Goal: Transaction & Acquisition: Purchase product/service

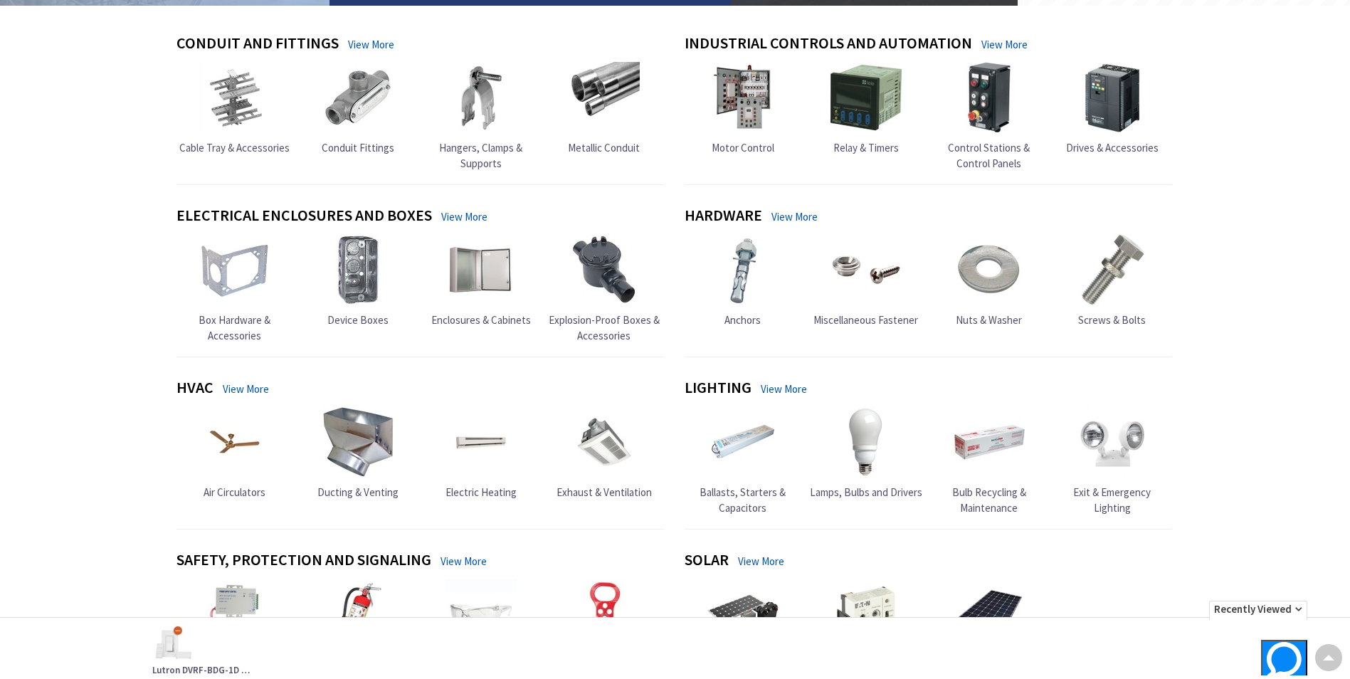
scroll to position [356, 0]
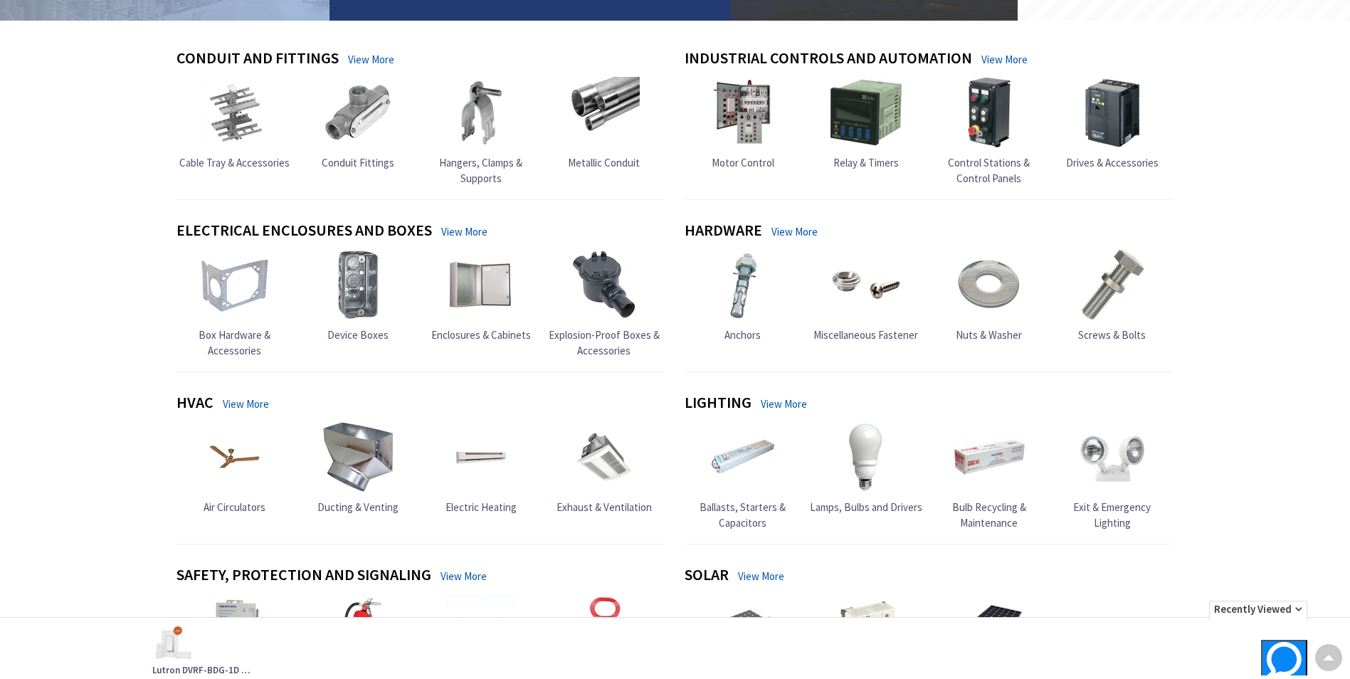
click at [784, 406] on link "View More" at bounding box center [784, 403] width 46 height 15
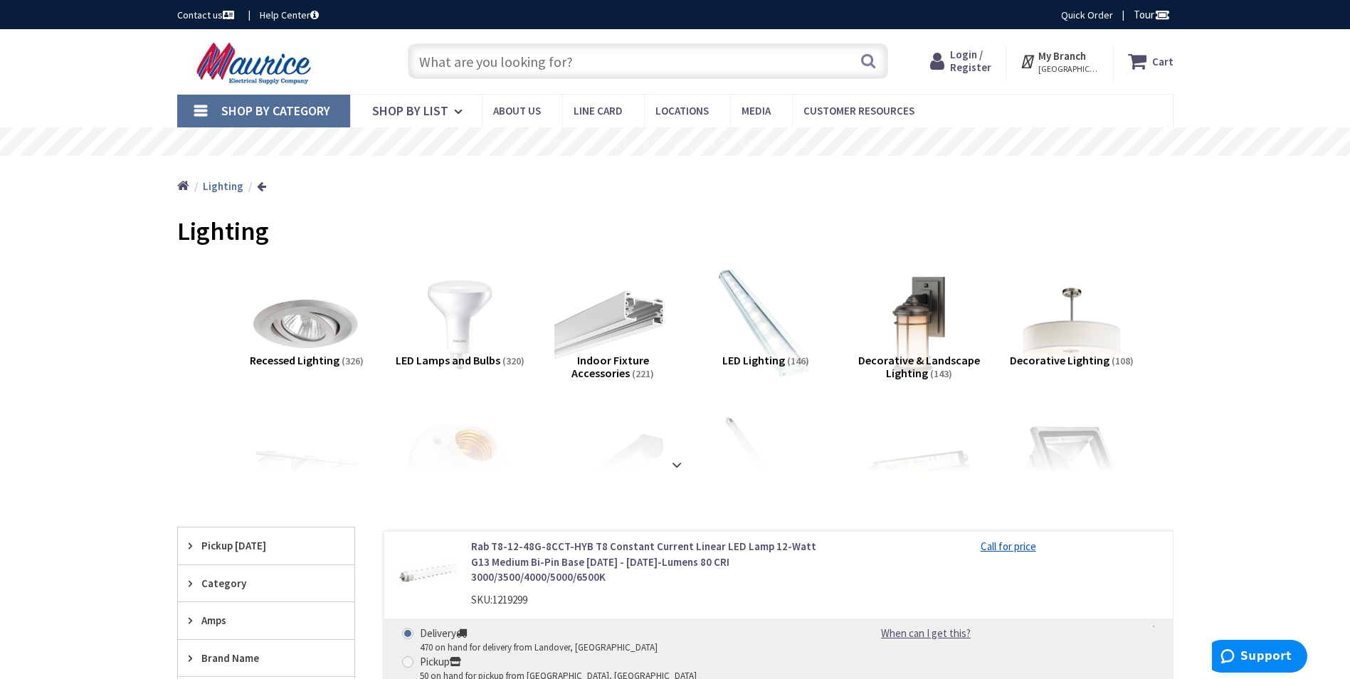
click at [1025, 549] on link "Call for price" at bounding box center [1009, 546] width 56 height 15
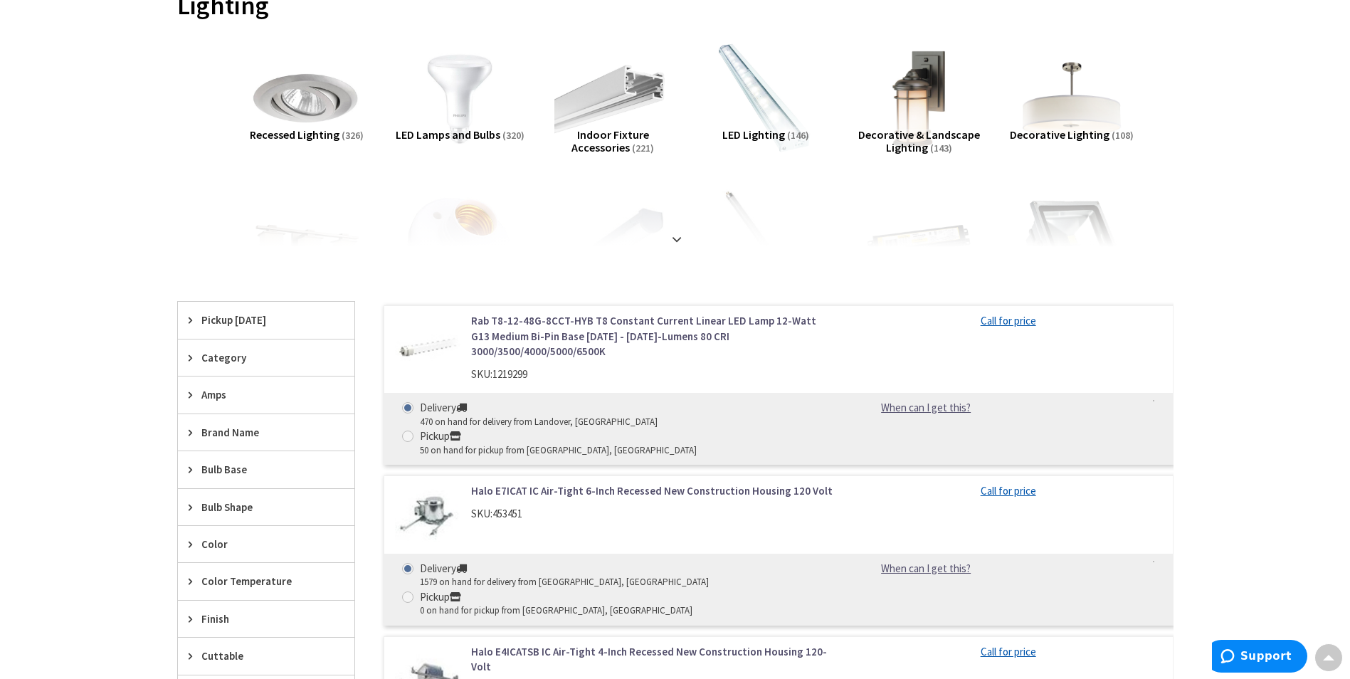
scroll to position [214, 0]
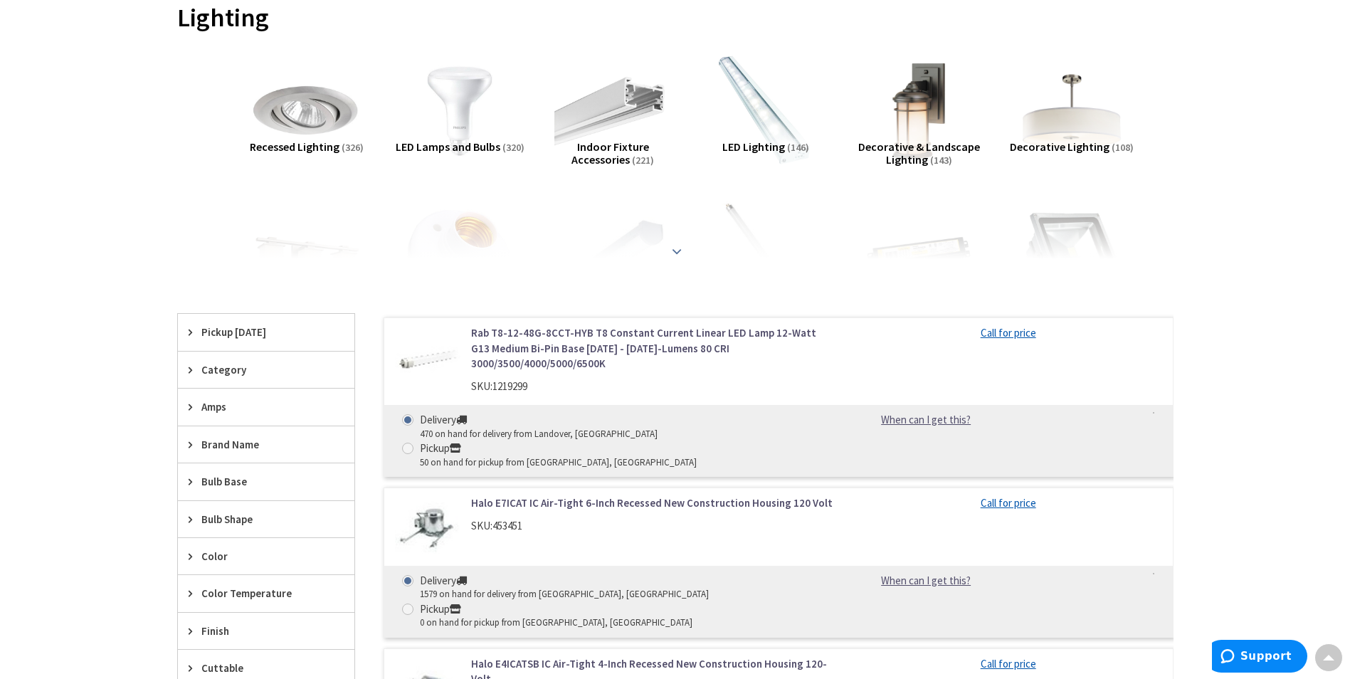
click at [673, 249] on strong at bounding box center [676, 251] width 17 height 16
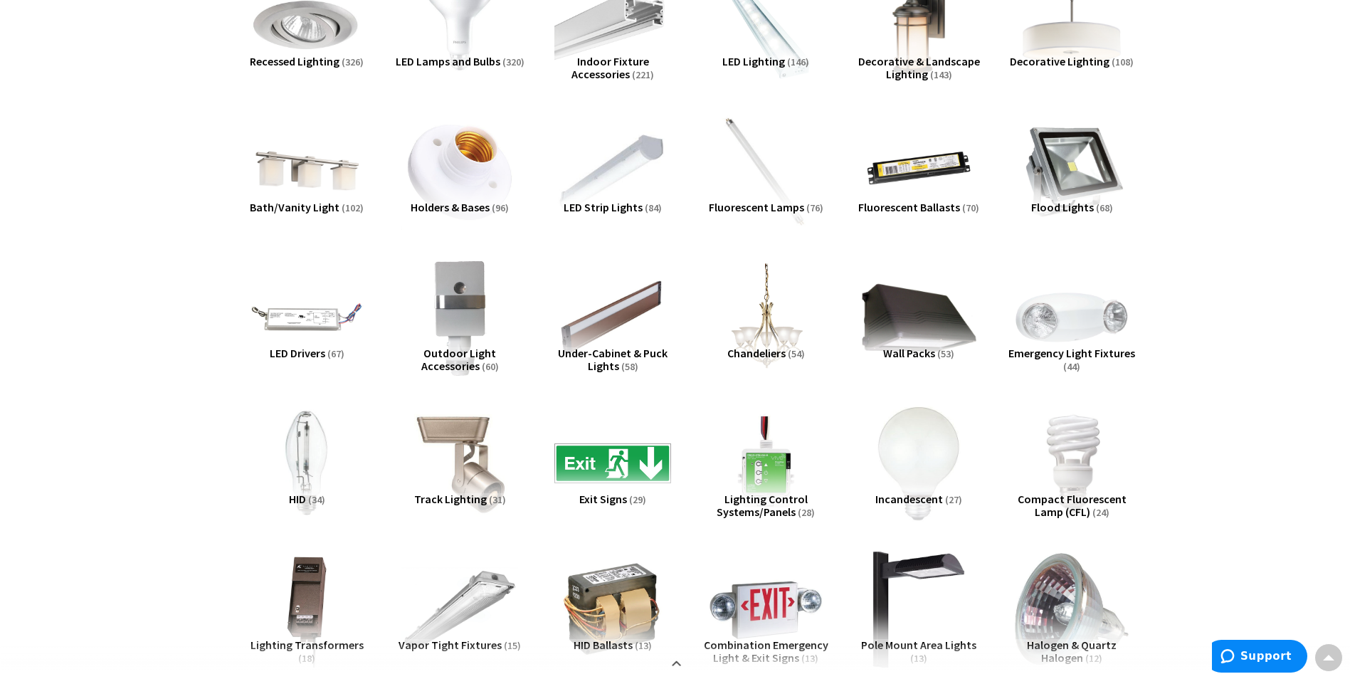
scroll to position [356, 0]
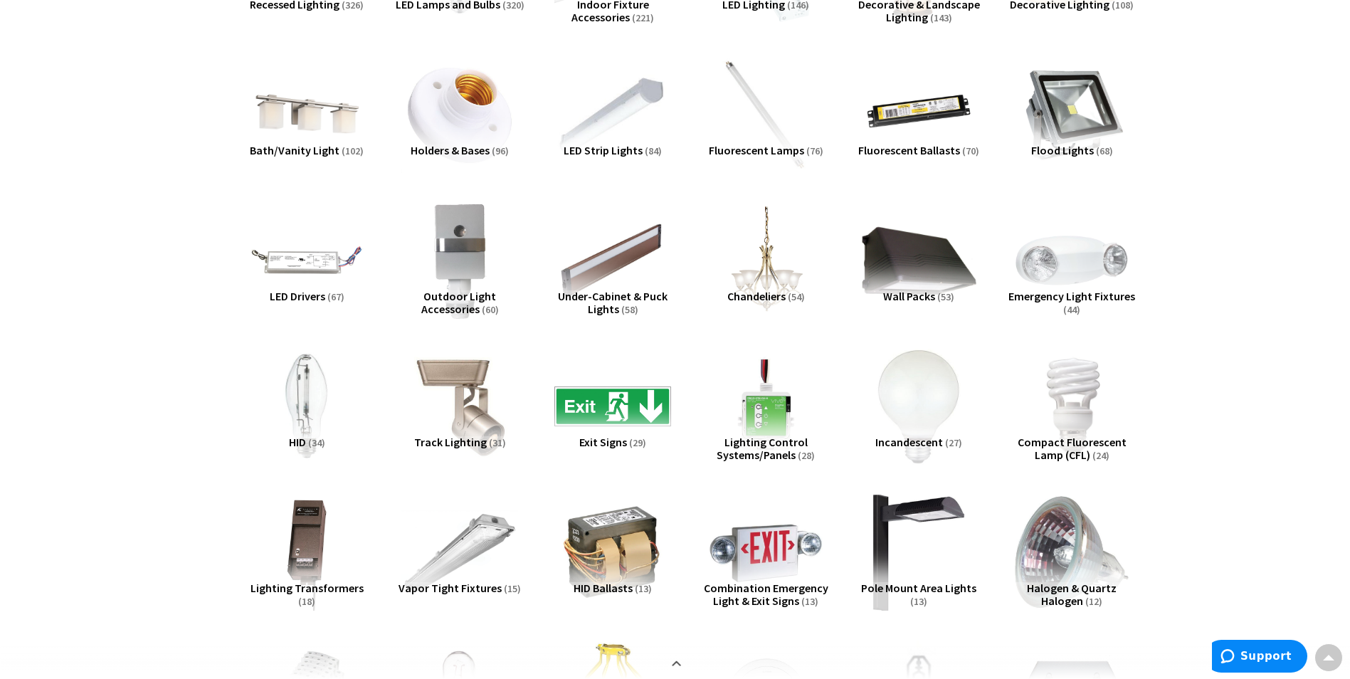
click at [641, 293] on span "Under-Cabinet & Puck Lights" at bounding box center [613, 302] width 110 height 27
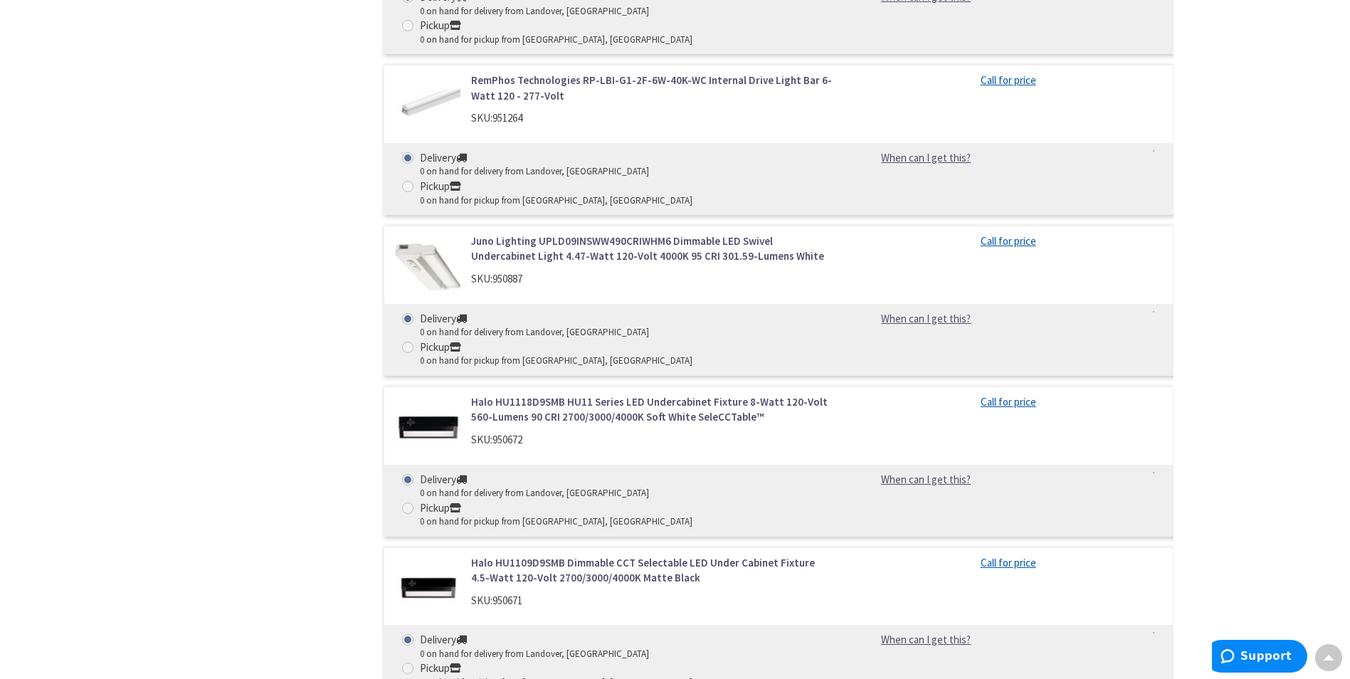
scroll to position [4669, 0]
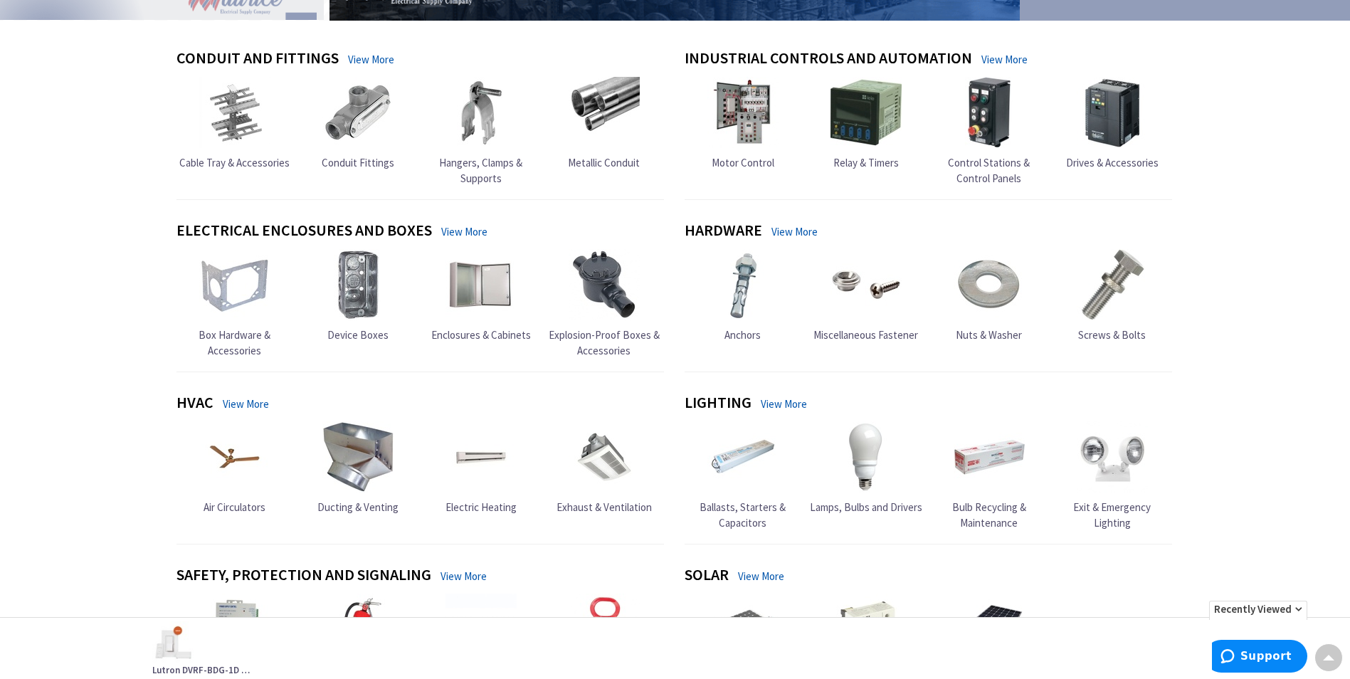
click at [787, 403] on link "View More" at bounding box center [784, 403] width 46 height 15
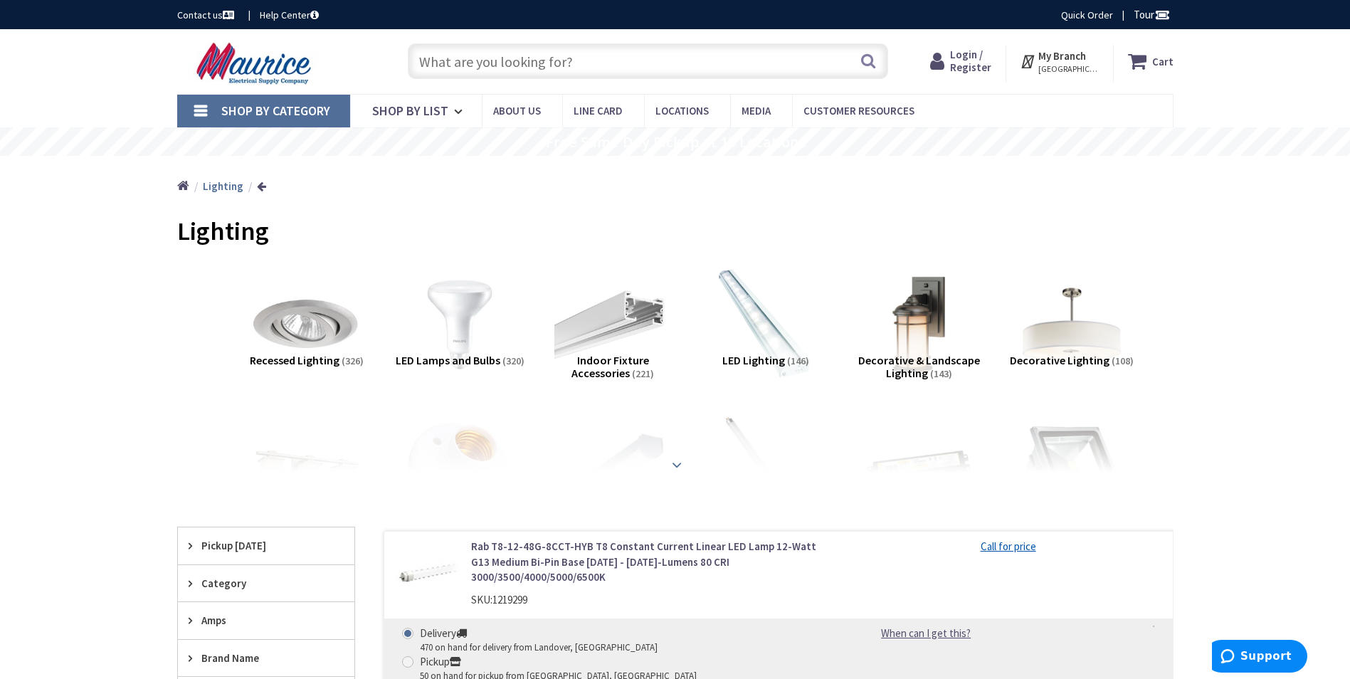
click at [680, 462] on strong at bounding box center [676, 465] width 17 height 16
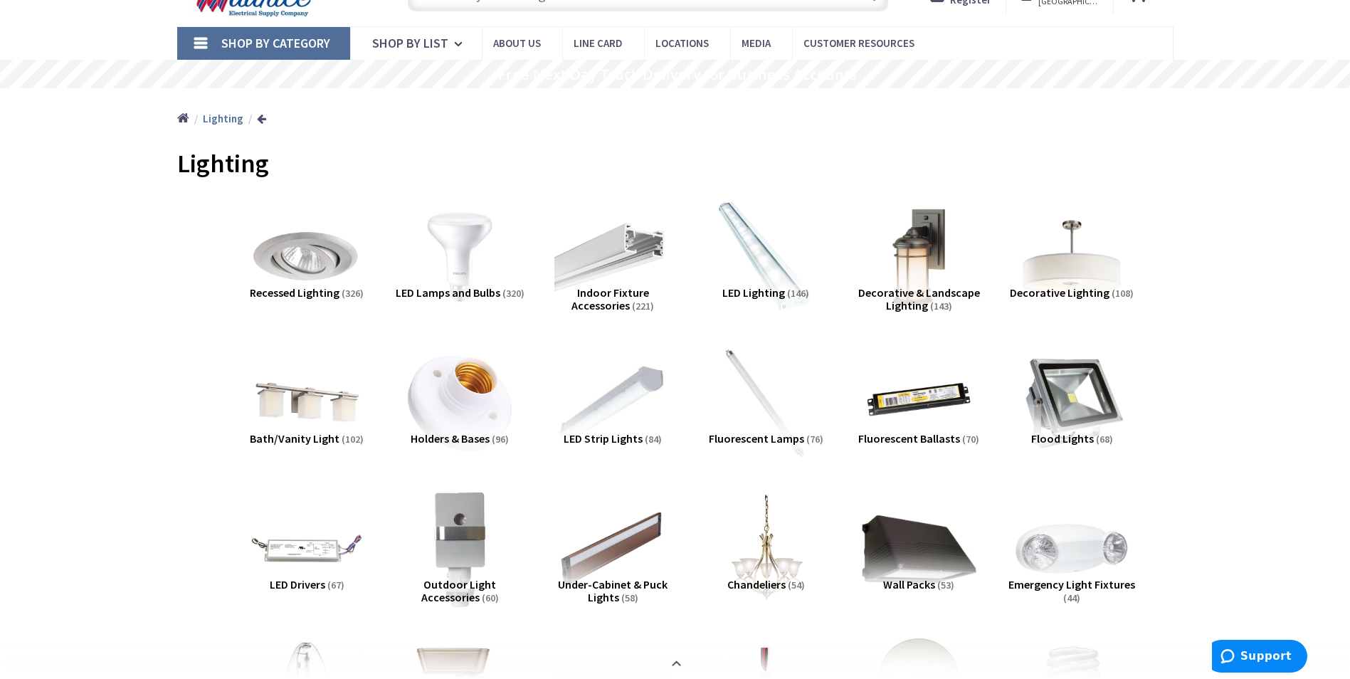
scroll to position [71, 0]
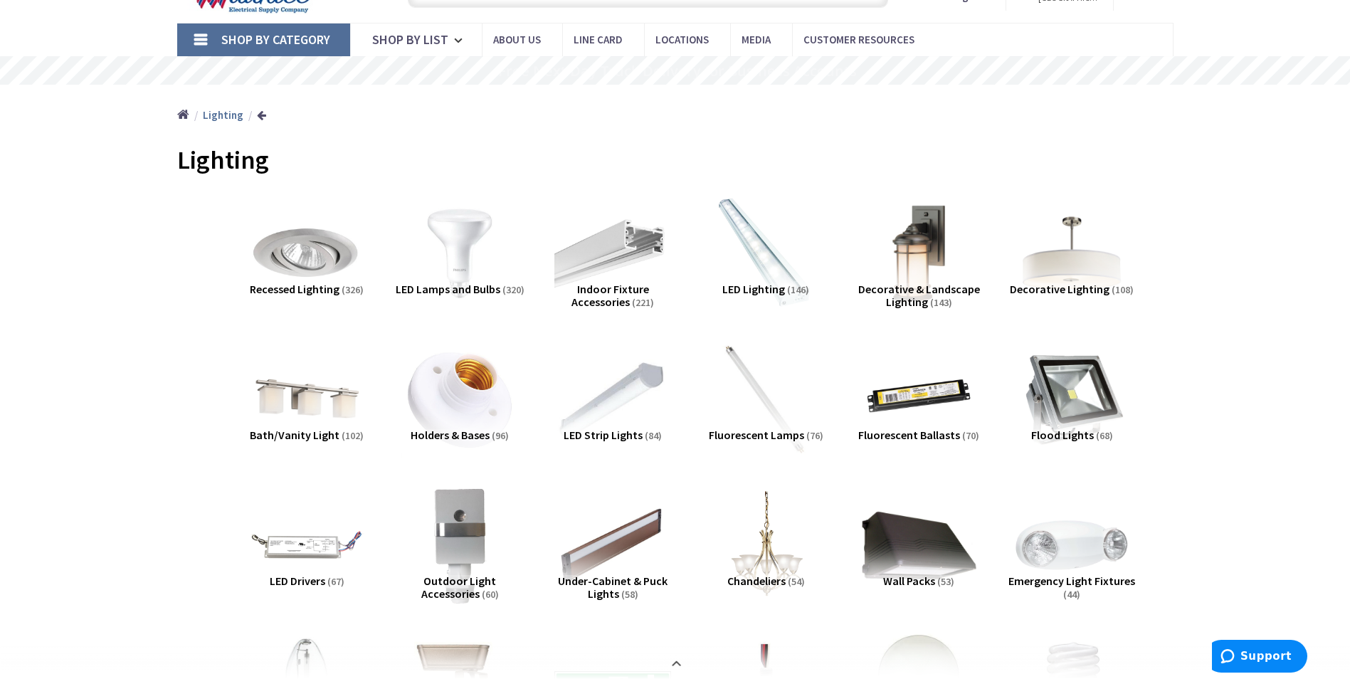
click at [448, 582] on span "Outdoor Light Accessories" at bounding box center [458, 587] width 75 height 27
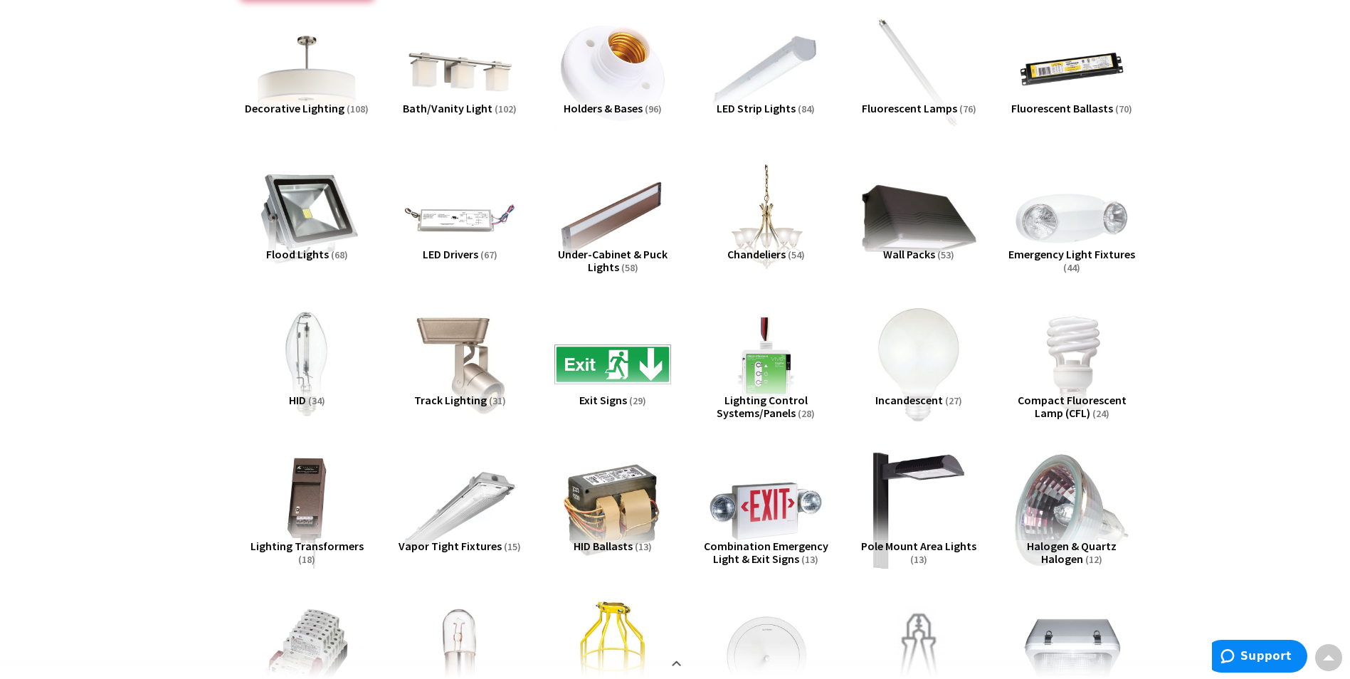
scroll to position [327, 0]
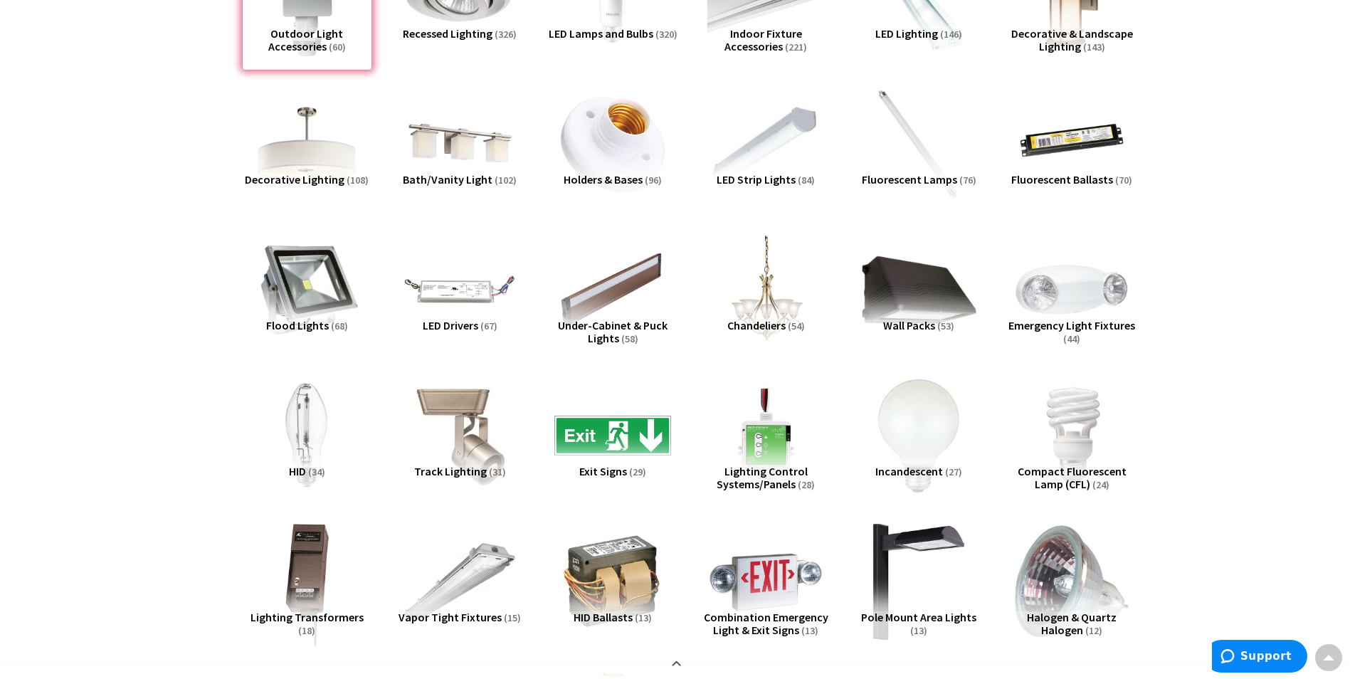
click at [312, 577] on img at bounding box center [306, 581] width 129 height 129
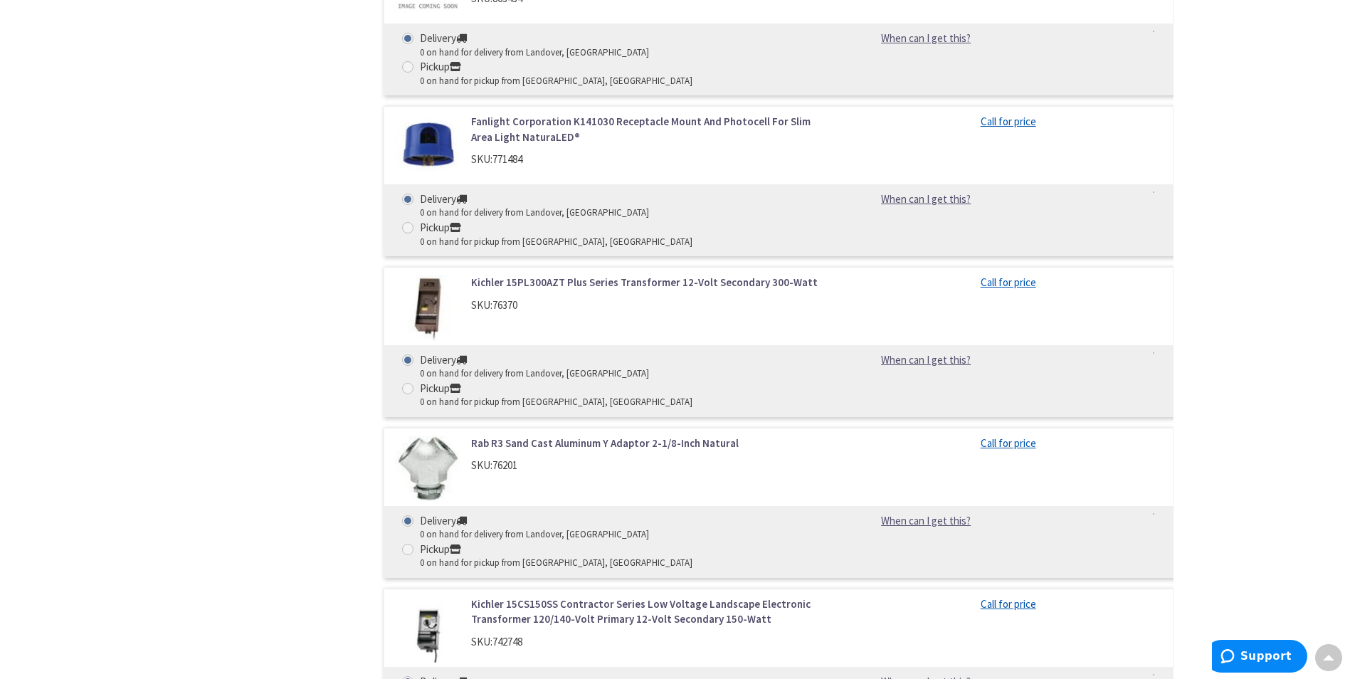
scroll to position [4811, 0]
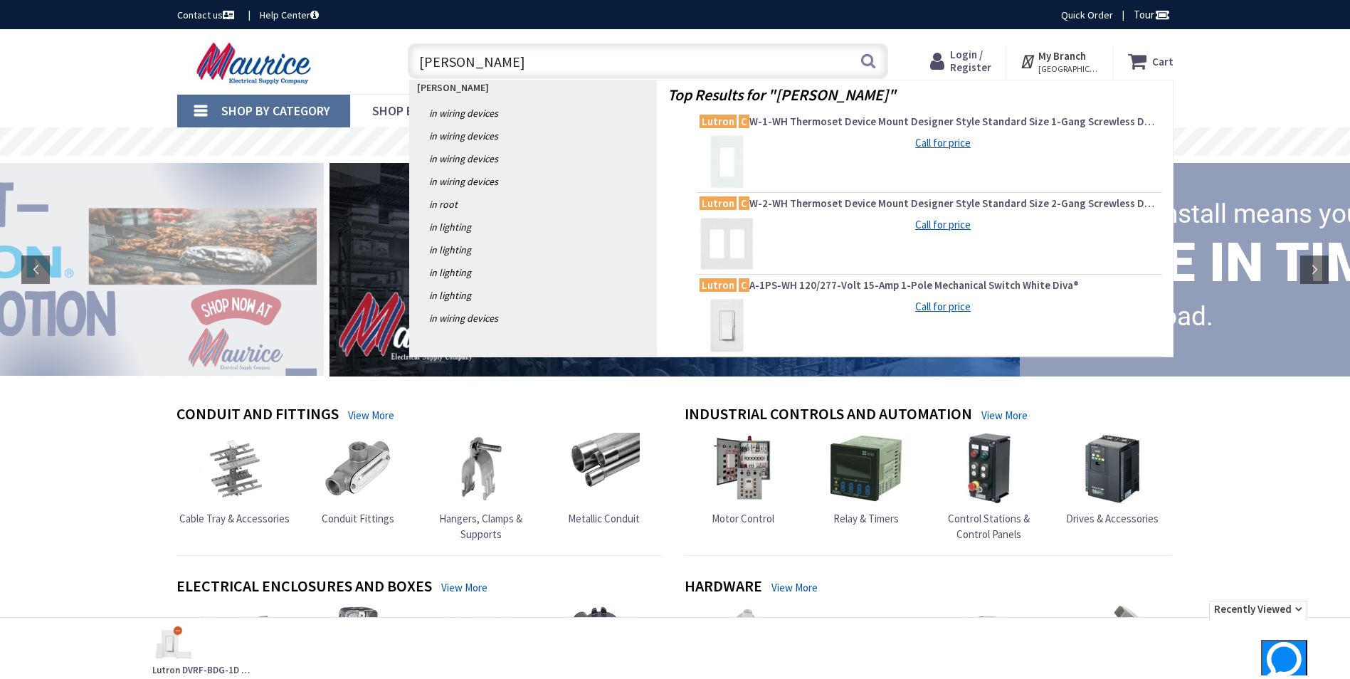
type input "lurton caseta"
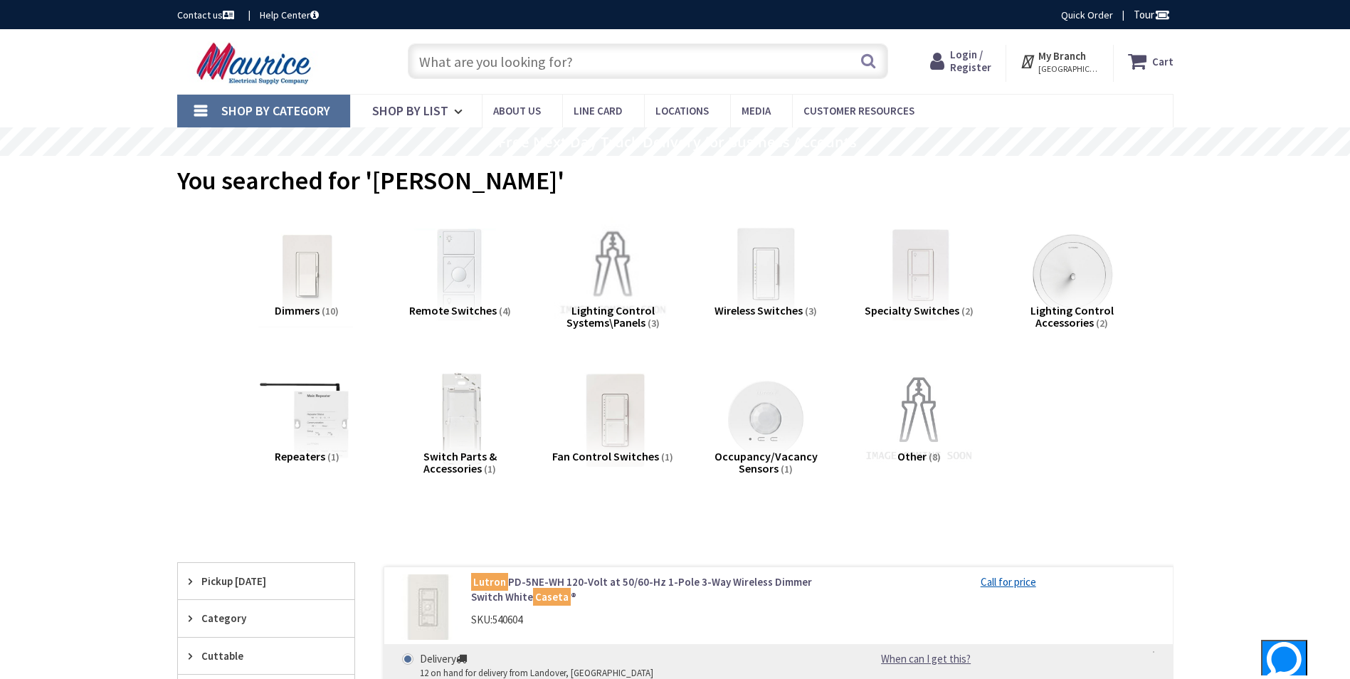
click at [529, 61] on input "text" at bounding box center [648, 61] width 480 height 36
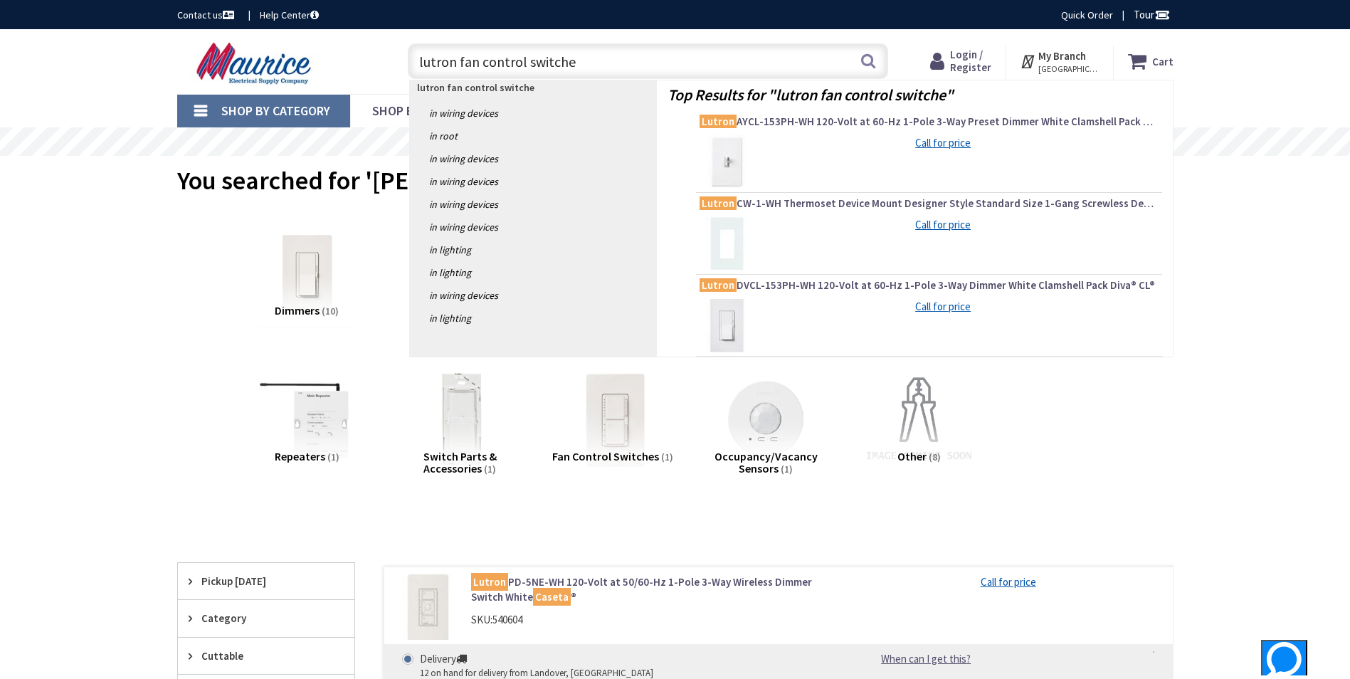
type input "lutron fan control switches"
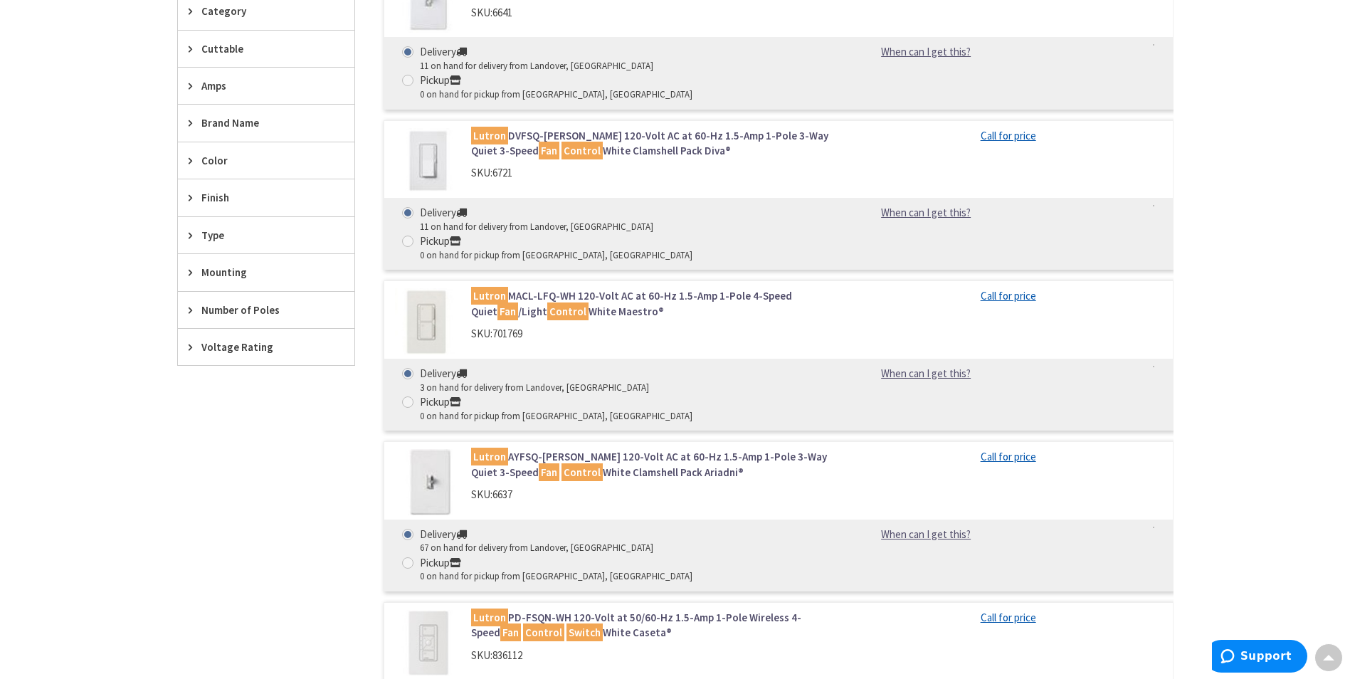
scroll to position [498, 0]
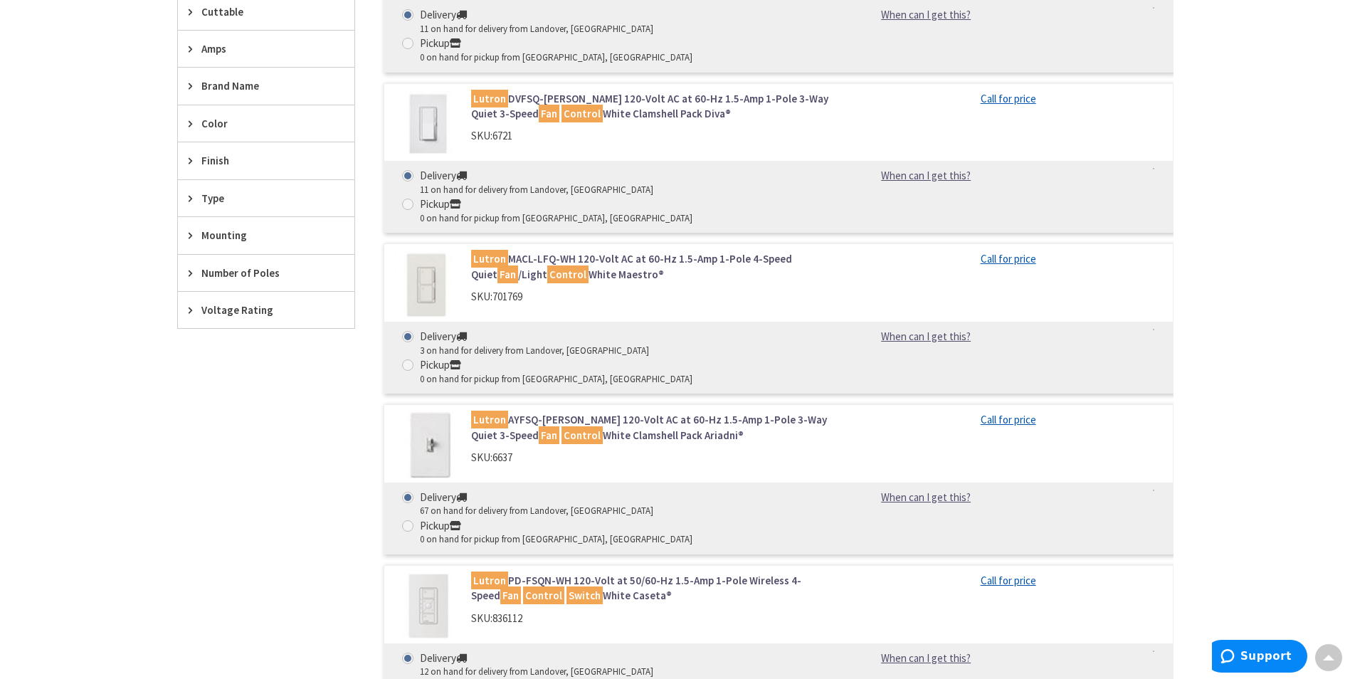
click at [603, 573] on link "Lutron PD-FSQN-WH 120-Volt at 50/60-Hz 1.5-Amp 1-Pole Wireless 4-Speed Fan Cont…" at bounding box center [652, 588] width 362 height 31
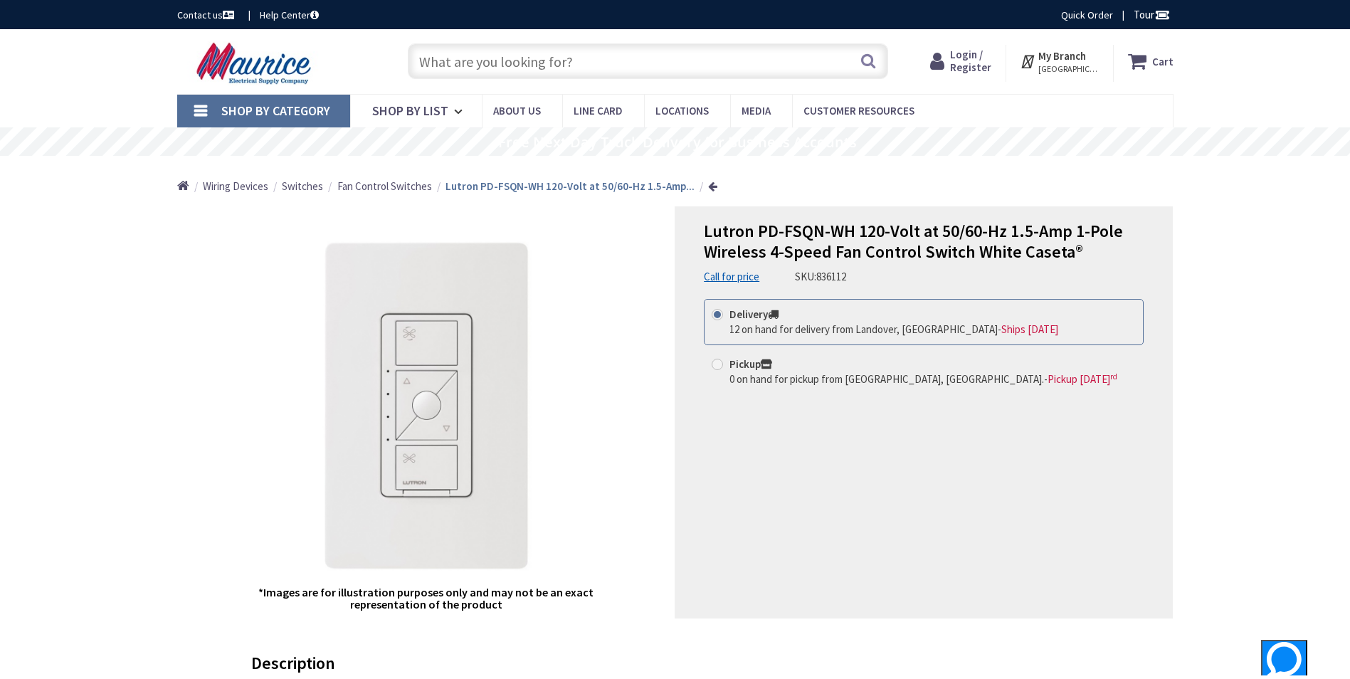
click at [482, 57] on input "text" at bounding box center [648, 61] width 480 height 36
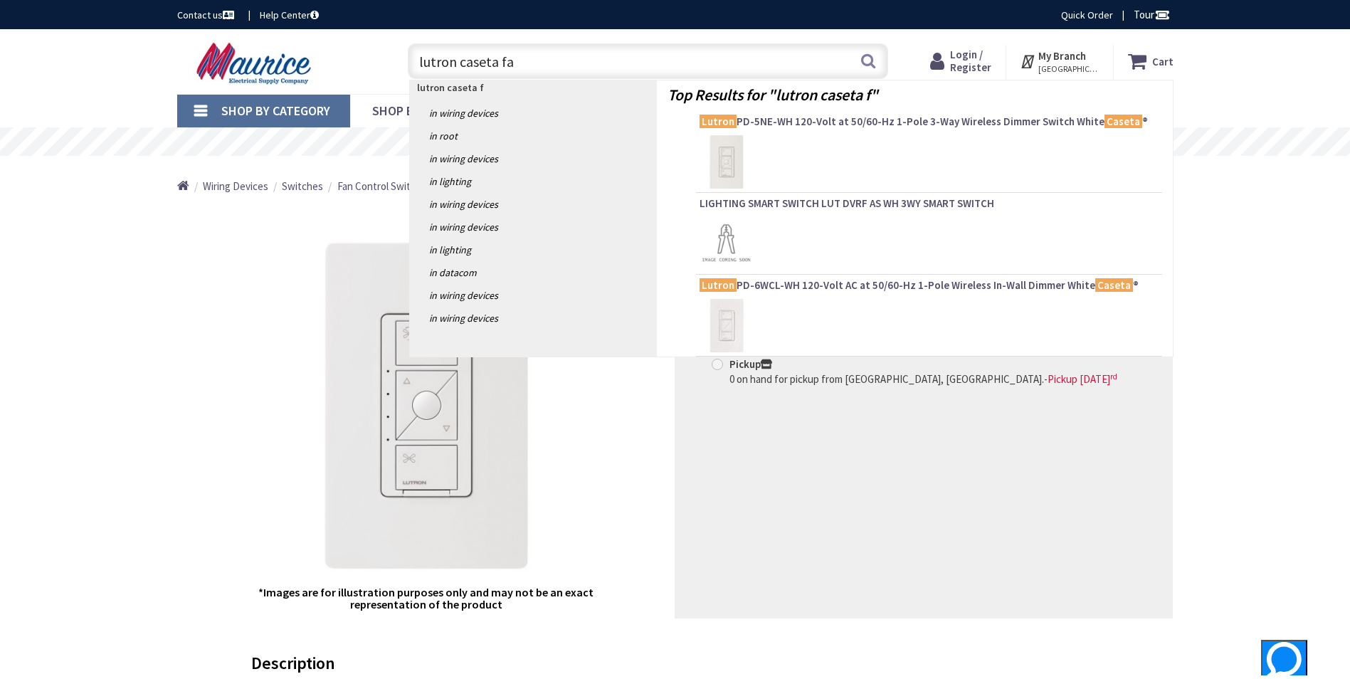
type input "lutron caseta fan"
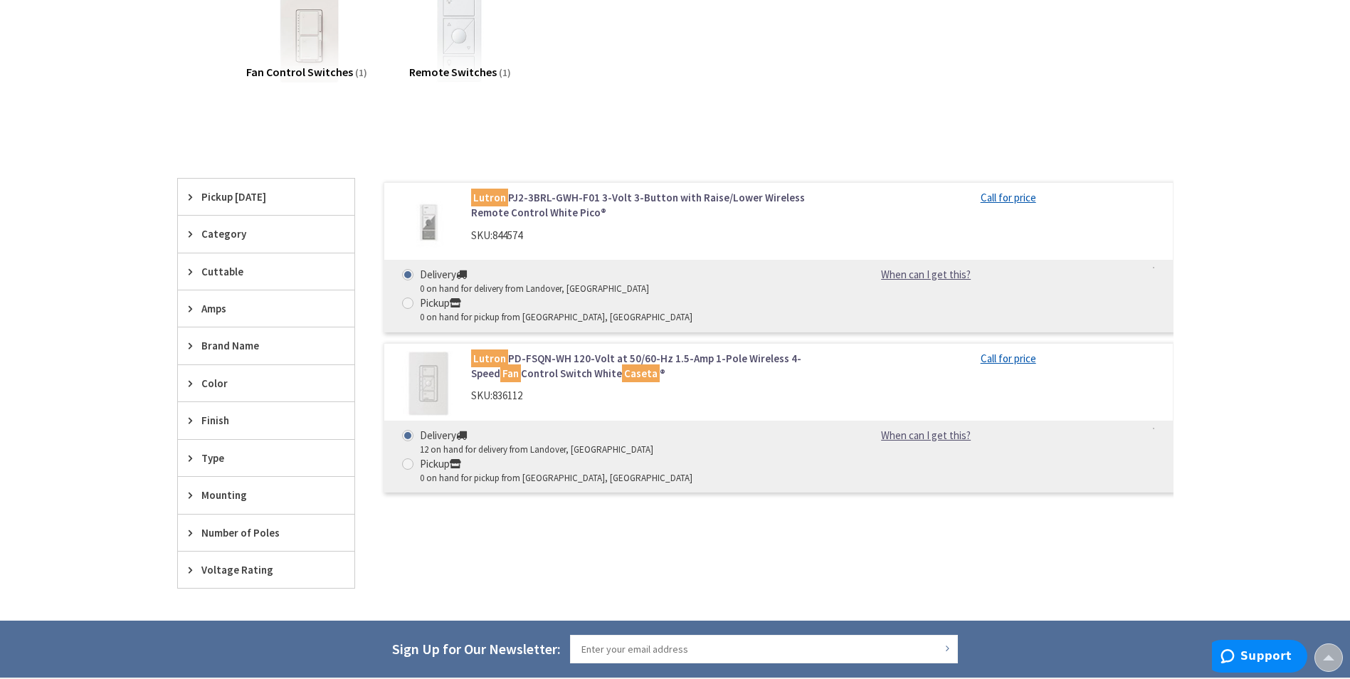
scroll to position [214, 0]
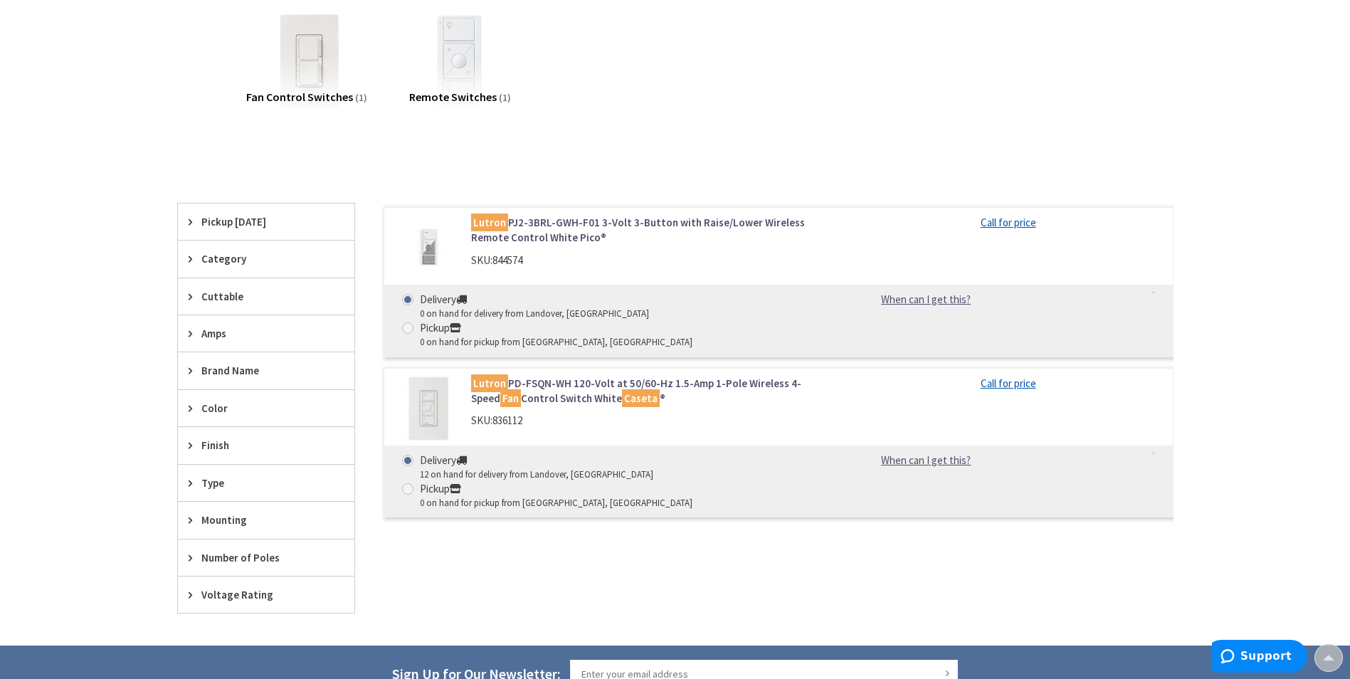
click at [618, 222] on link "Lutron PJ2-3BRL-GWH-F01 3-Volt 3-Button with Raise/Lower Wireless Remote Contro…" at bounding box center [652, 230] width 362 height 31
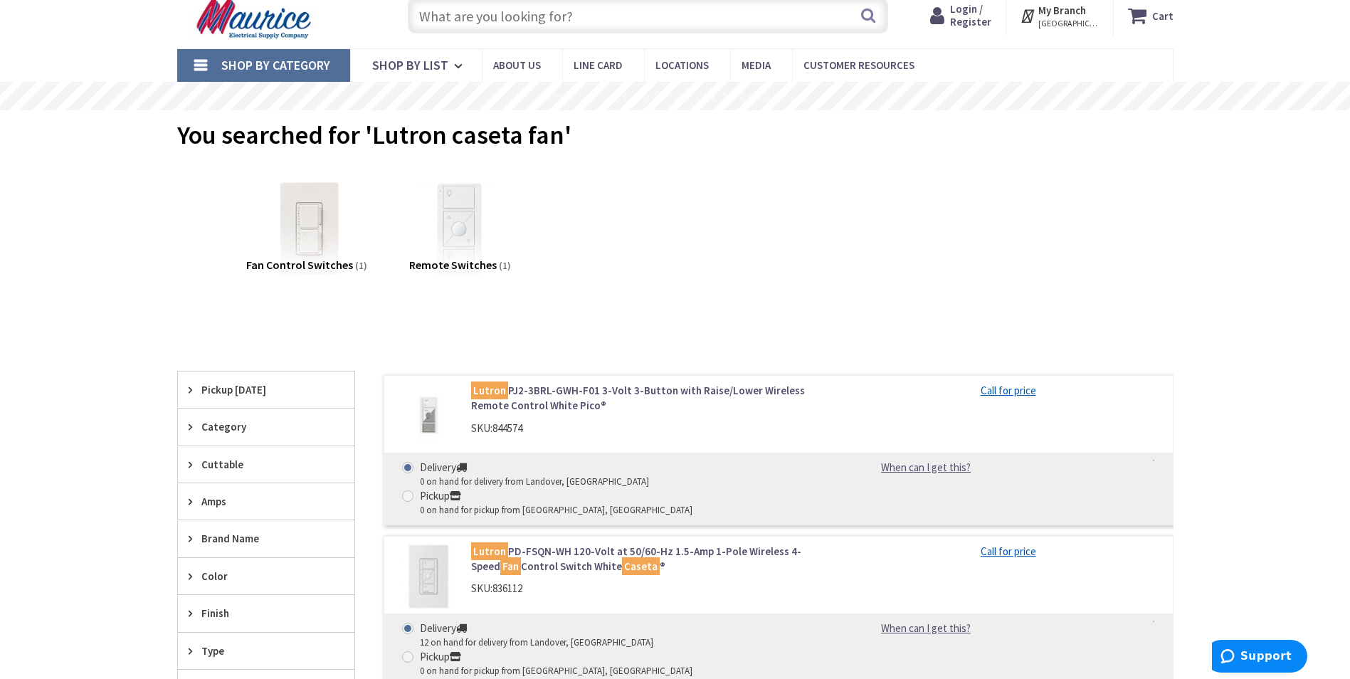
scroll to position [71, 0]
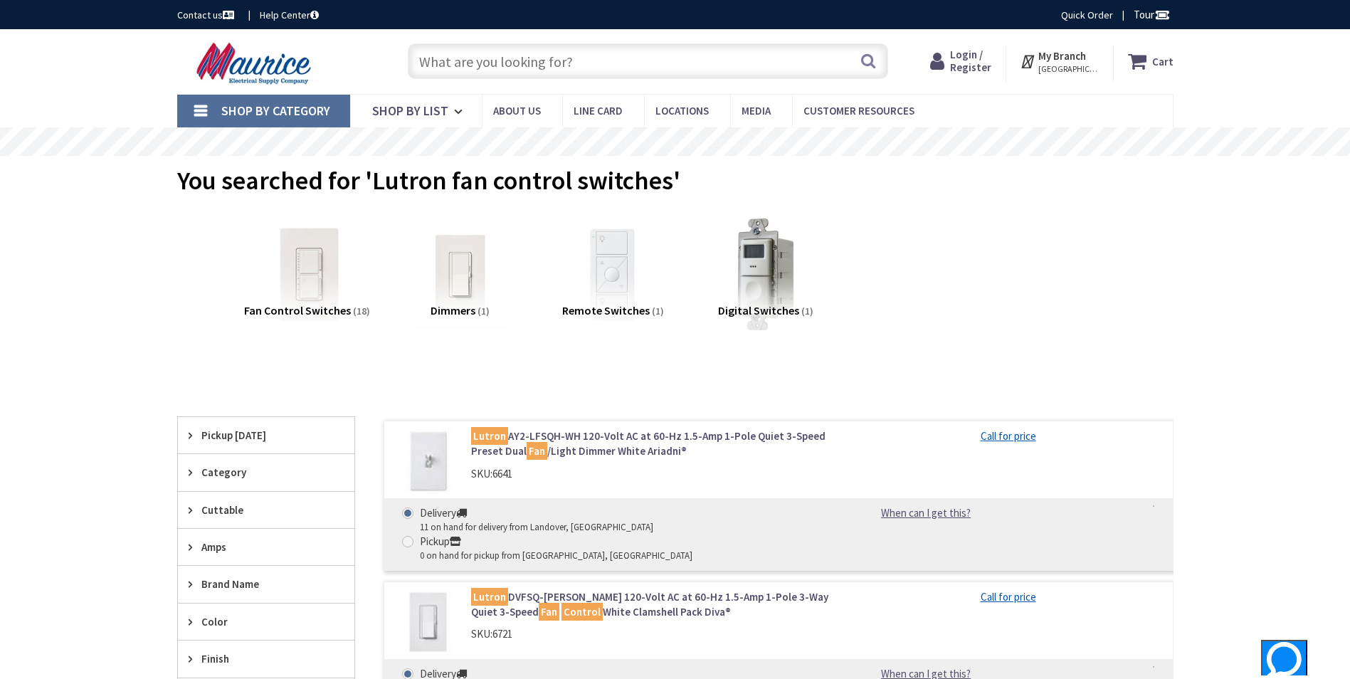
click at [552, 58] on input "text" at bounding box center [648, 61] width 480 height 36
click at [451, 105] on link "Shop By List" at bounding box center [416, 111] width 132 height 33
click at [457, 116] on icon at bounding box center [461, 111] width 14 height 31
click at [442, 117] on span "Shop By List" at bounding box center [410, 110] width 76 height 16
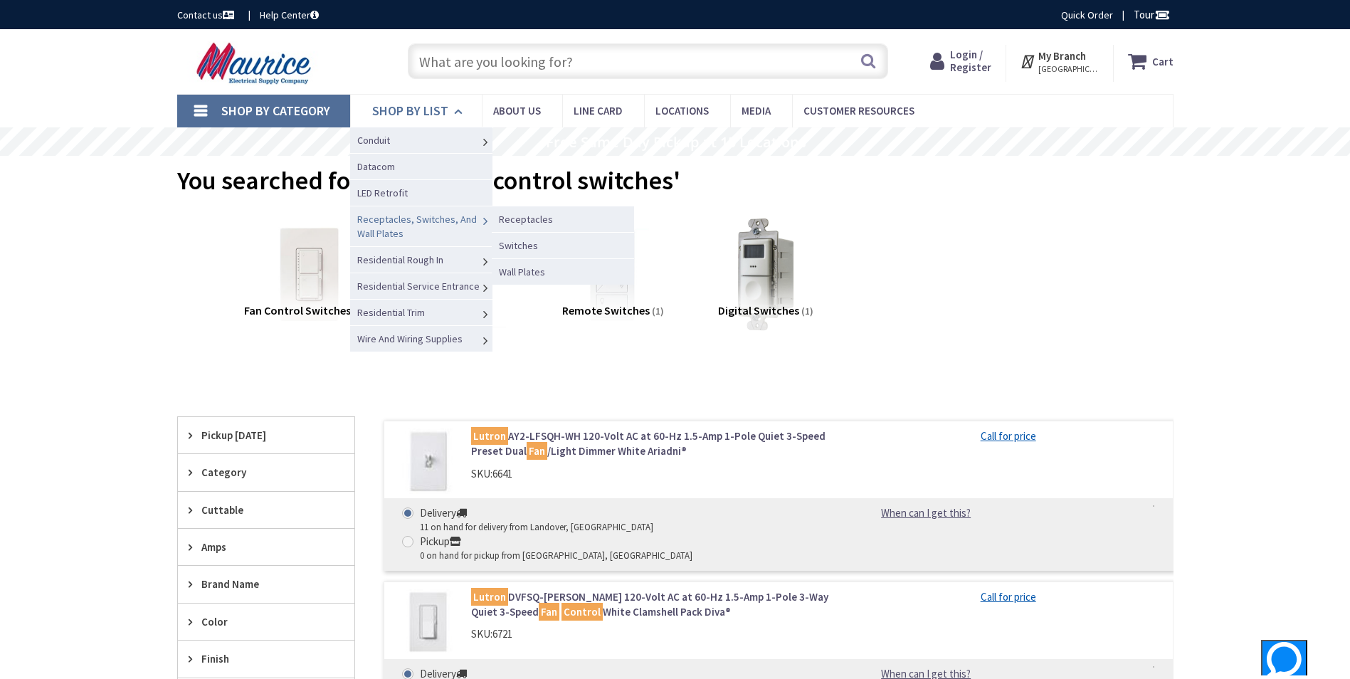
click at [480, 219] on icon at bounding box center [485, 221] width 14 height 31
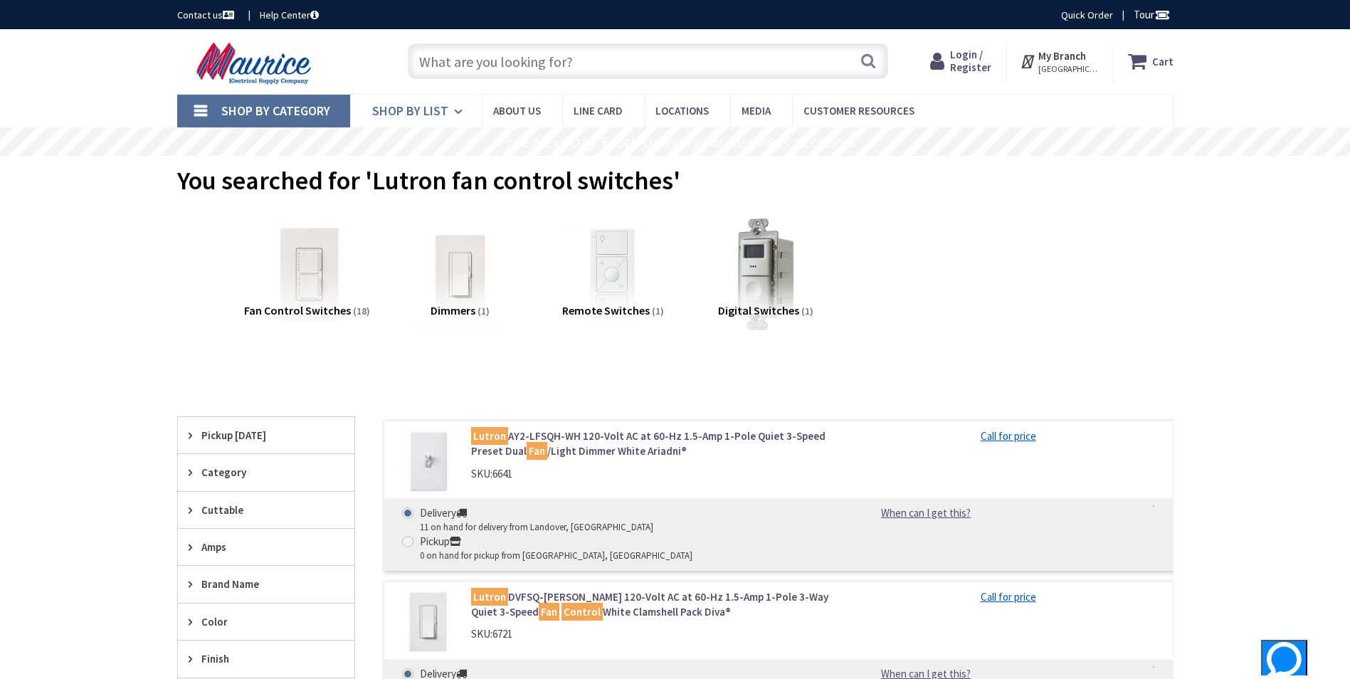
click at [432, 110] on span "Shop By List" at bounding box center [410, 110] width 76 height 16
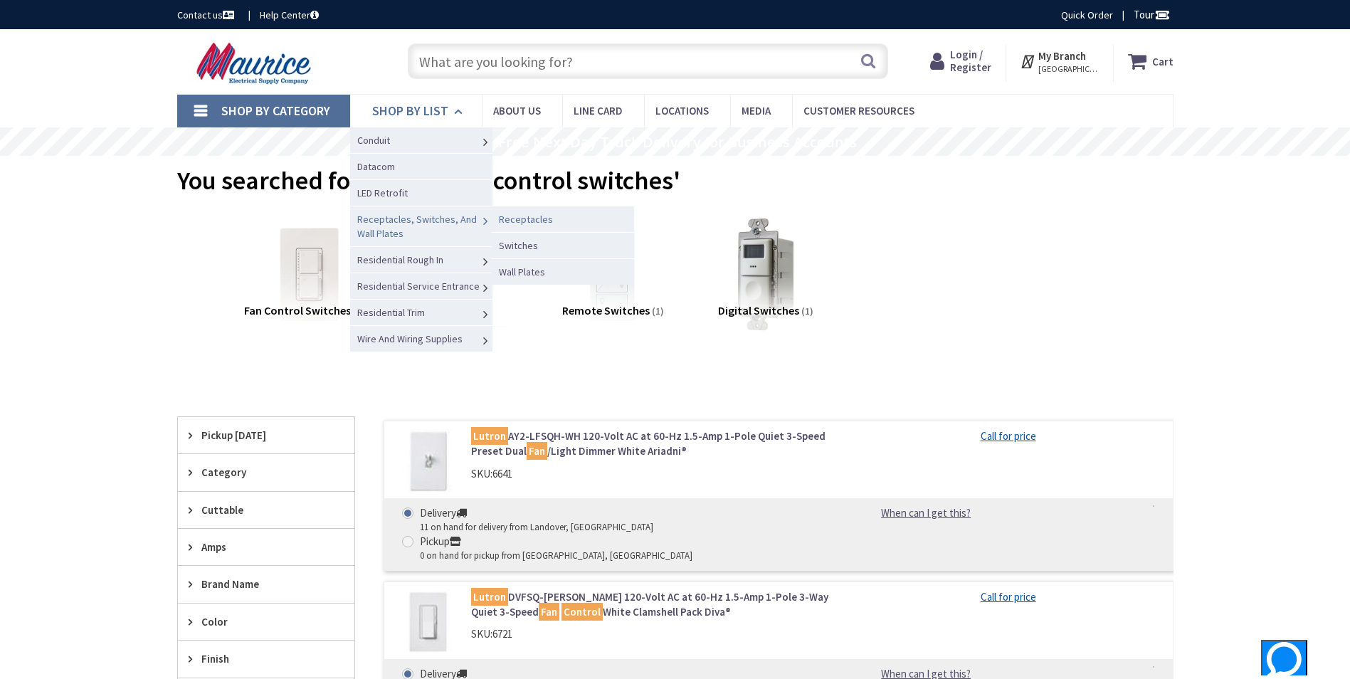
click at [505, 223] on span "Receptacles" at bounding box center [526, 219] width 54 height 13
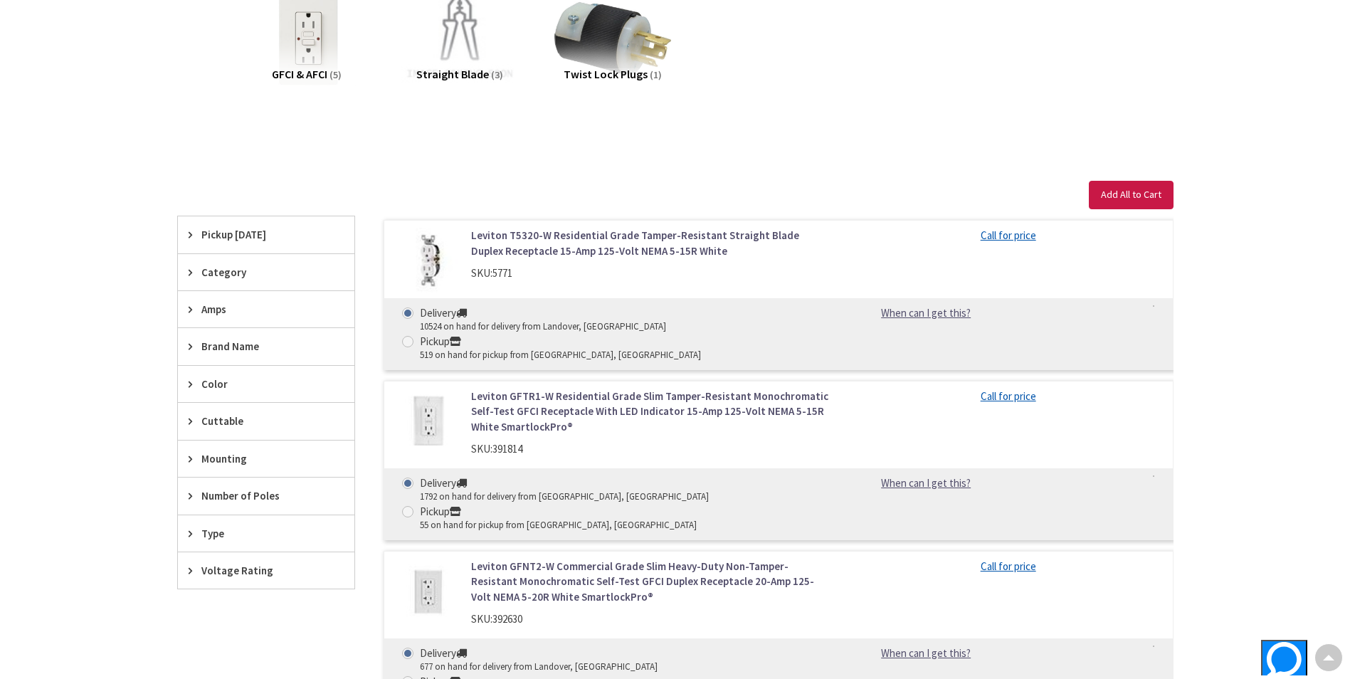
scroll to position [71, 0]
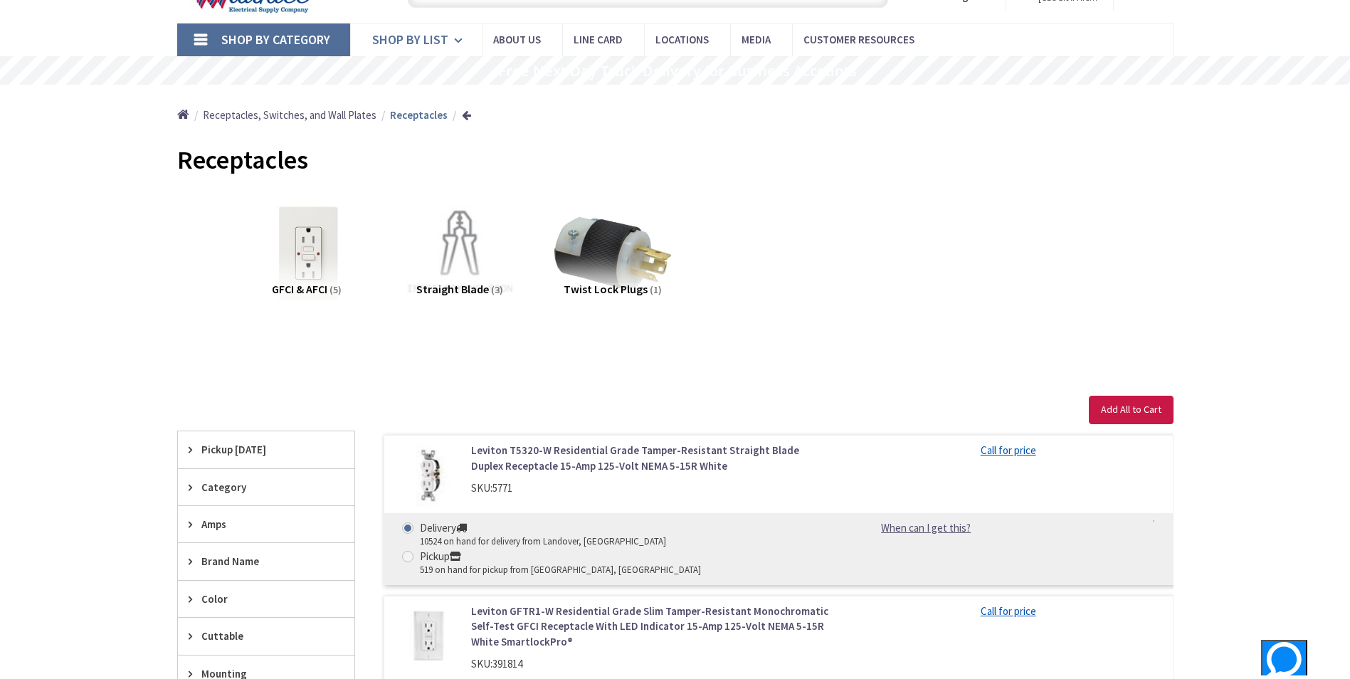
click at [410, 41] on span "Shop By List" at bounding box center [410, 39] width 76 height 16
click at [297, 28] on link "Shop By Category" at bounding box center [263, 39] width 173 height 33
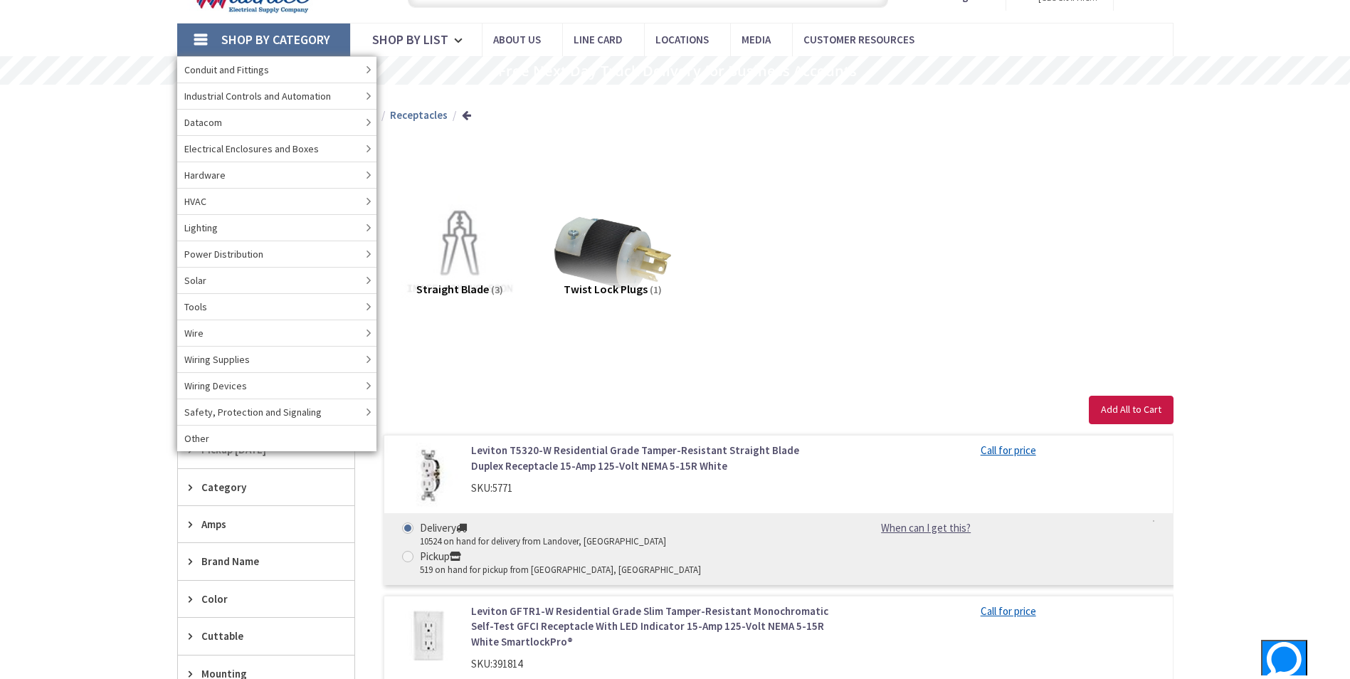
drag, startPoint x: 96, startPoint y: 337, endPoint x: 109, endPoint y: 312, distance: 28.6
